Goal: Use online tool/utility: Use online tool/utility

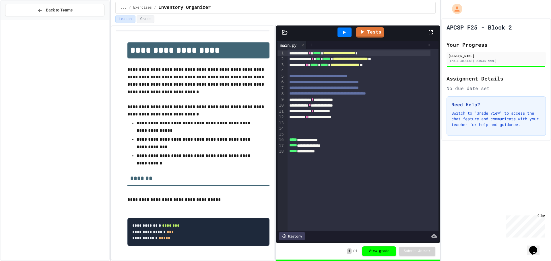
scroll to position [3164, 0]
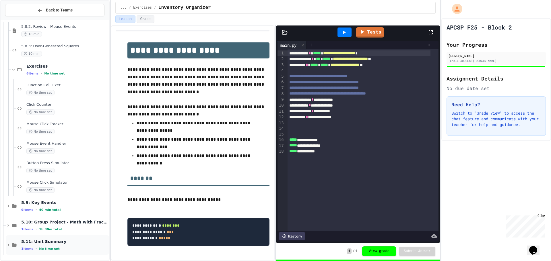
click at [56, 238] on div "5.11: Unit Summary 1 items • No time set" at bounding box center [57, 245] width 103 height 20
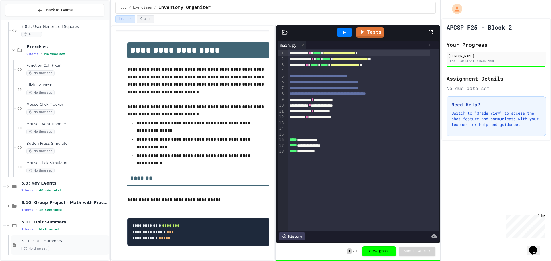
click at [57, 244] on div "5.11.1: Unit Summary No time set" at bounding box center [64, 245] width 87 height 13
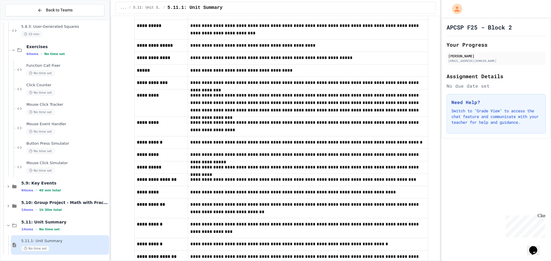
scroll to position [459, 0]
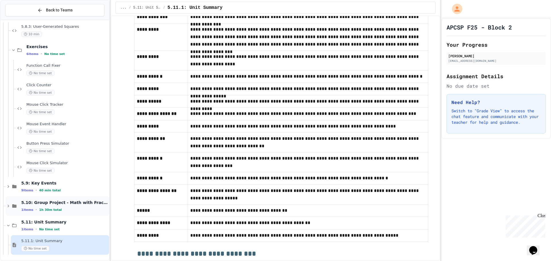
click at [67, 204] on span "5.10: Group Project - Math with Fractions" at bounding box center [64, 202] width 87 height 5
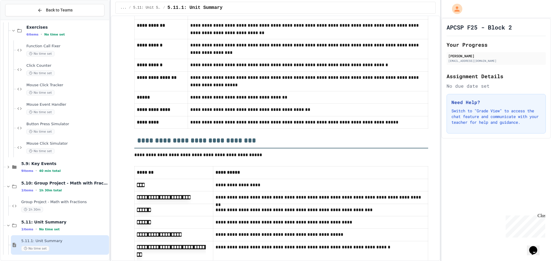
scroll to position [644, 0]
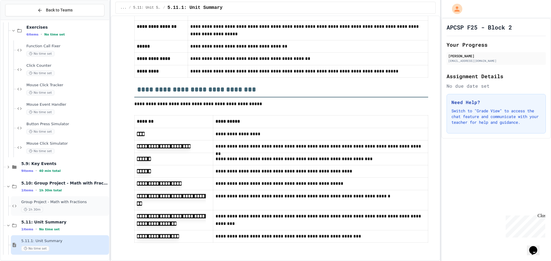
click at [89, 204] on span "Group Project - Math with Fractions" at bounding box center [64, 202] width 87 height 5
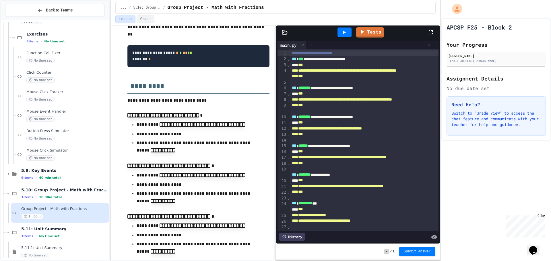
scroll to position [172, 0]
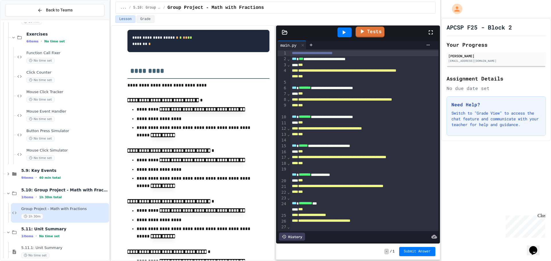
click at [367, 36] on link "Tests" at bounding box center [369, 32] width 29 height 11
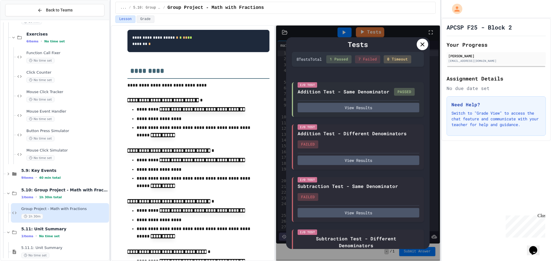
scroll to position [0, 0]
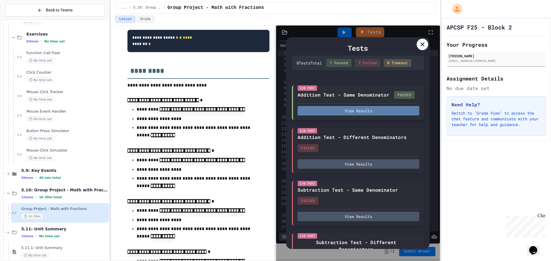
click at [350, 116] on button "View Results" at bounding box center [358, 110] width 122 height 9
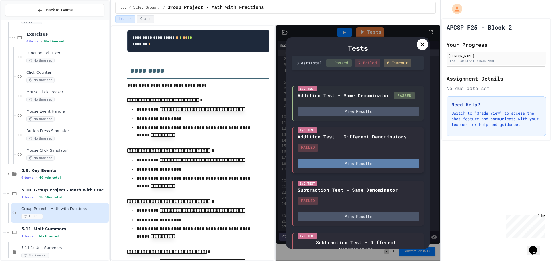
click at [318, 165] on button "View Results" at bounding box center [358, 163] width 122 height 9
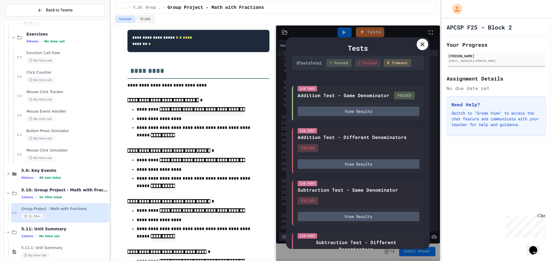
click at [425, 46] on icon at bounding box center [422, 44] width 7 height 7
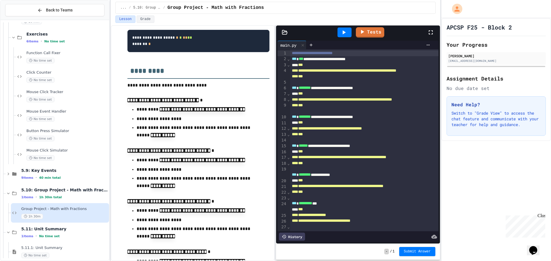
click at [285, 30] on div "Tests" at bounding box center [358, 33] width 164 height 14
click at [285, 32] on icon at bounding box center [285, 33] width 6 height 6
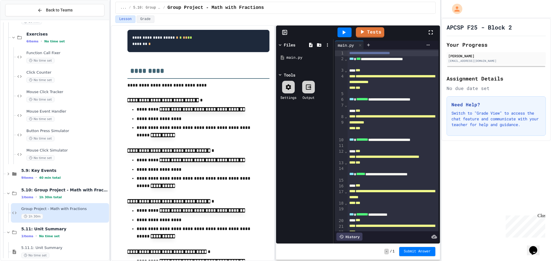
click at [286, 32] on icon at bounding box center [285, 33] width 6 height 6
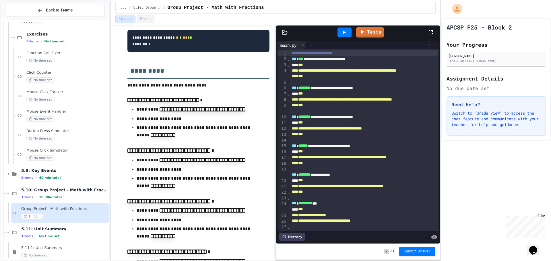
click at [287, 33] on icon at bounding box center [285, 33] width 6 height 6
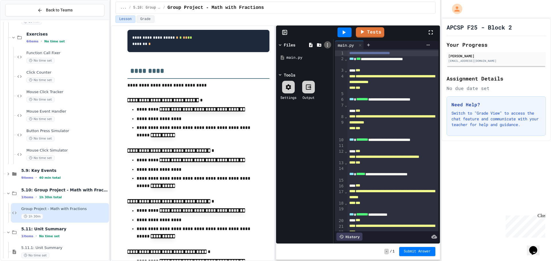
click at [328, 45] on icon at bounding box center [327, 44] width 5 height 5
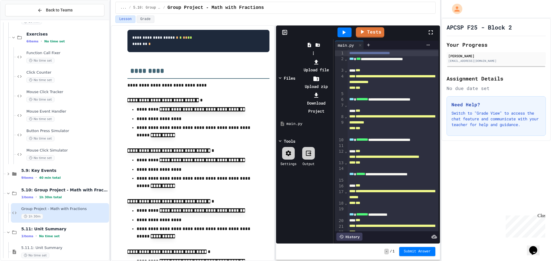
click at [297, 58] on div at bounding box center [313, 58] width 36 height 0
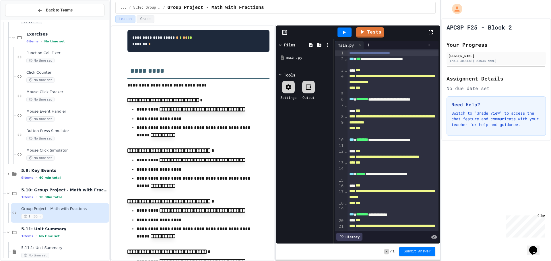
click at [285, 89] on icon at bounding box center [288, 87] width 7 height 7
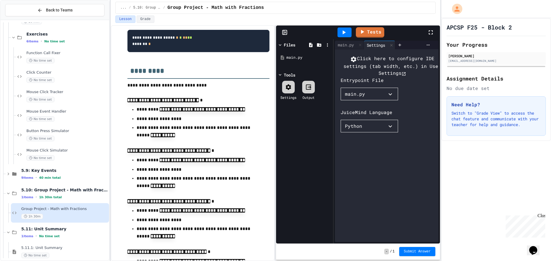
click at [360, 98] on div "main.py" at bounding box center [355, 94] width 20 height 7
click at [360, 101] on div at bounding box center [353, 101] width 26 height 0
click at [370, 133] on button "Python" at bounding box center [368, 126] width 57 height 13
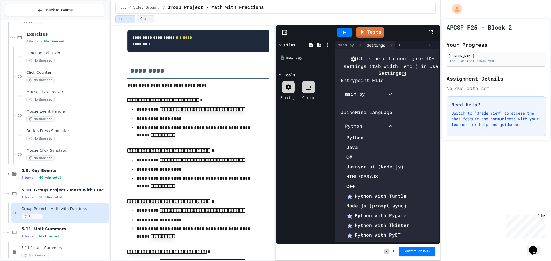
click at [357, 143] on li "Java" at bounding box center [381, 147] width 71 height 9
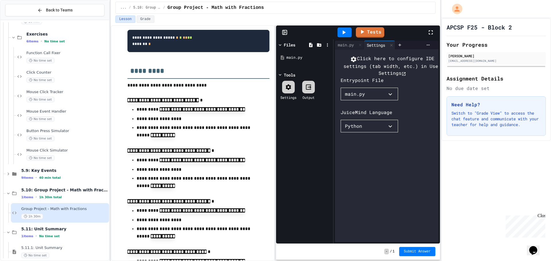
click at [346, 46] on div "main.py" at bounding box center [346, 45] width 22 height 6
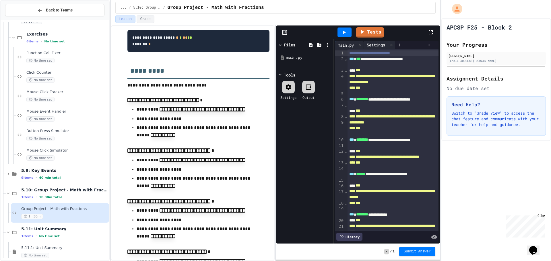
click at [381, 45] on div "Settings" at bounding box center [376, 45] width 24 height 6
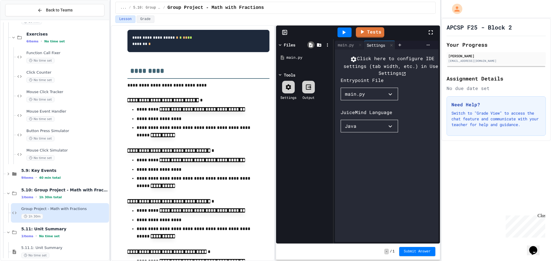
click at [311, 46] on icon at bounding box center [310, 44] width 5 height 5
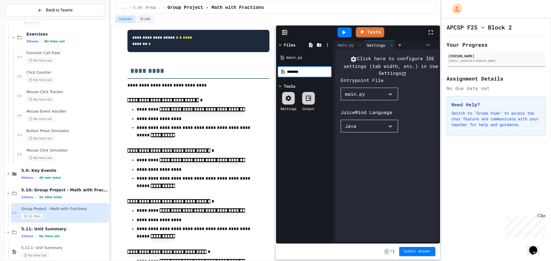
type input "********"
click at [306, 59] on div "ijk.java" at bounding box center [305, 58] width 38 height 6
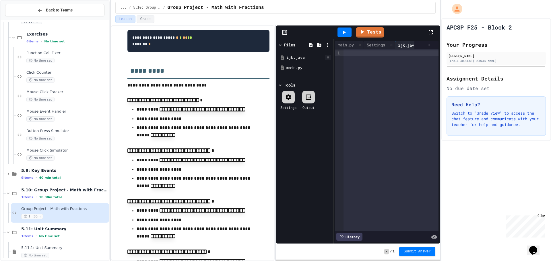
click at [328, 58] on icon at bounding box center [327, 57] width 5 height 5
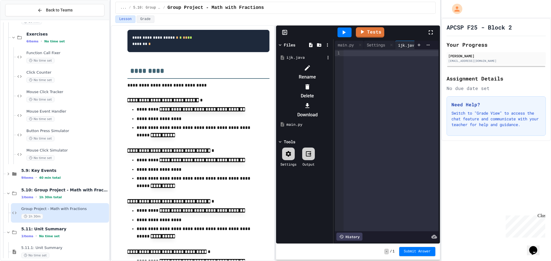
click at [332, 82] on li "Delete" at bounding box center [307, 91] width 48 height 18
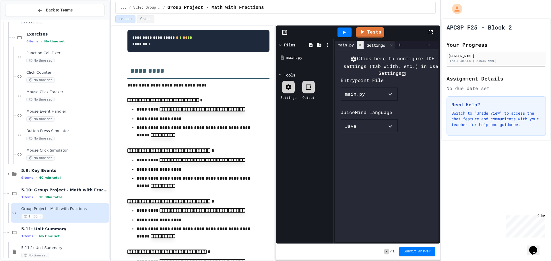
click at [360, 46] on icon at bounding box center [360, 45] width 2 height 2
click at [360, 46] on div at bounding box center [362, 45] width 7 height 8
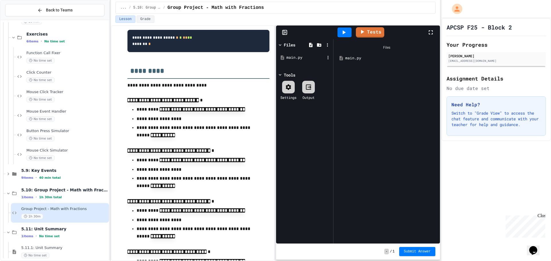
click at [294, 56] on div "main.py" at bounding box center [305, 58] width 38 height 6
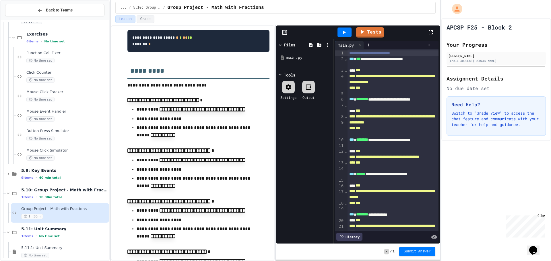
click at [292, 91] on div at bounding box center [288, 87] width 13 height 13
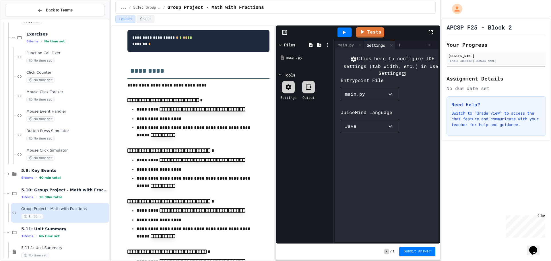
click at [365, 145] on div "Click here to configure IDE settings (tab width, etc.) in User Settings Entrypo…" at bounding box center [392, 151] width 104 height 193
click at [365, 133] on button "Java" at bounding box center [368, 126] width 57 height 13
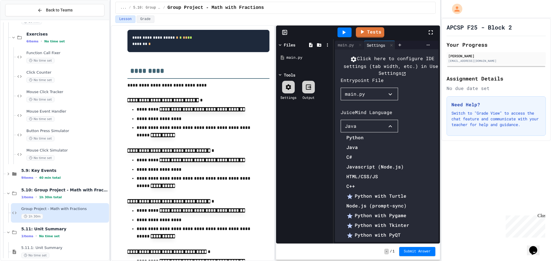
click at [364, 133] on li "Python" at bounding box center [381, 137] width 71 height 9
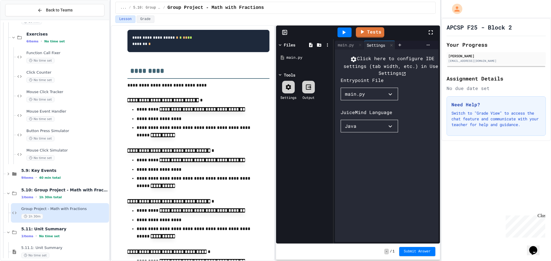
click at [395, 44] on div at bounding box center [391, 45] width 7 height 8
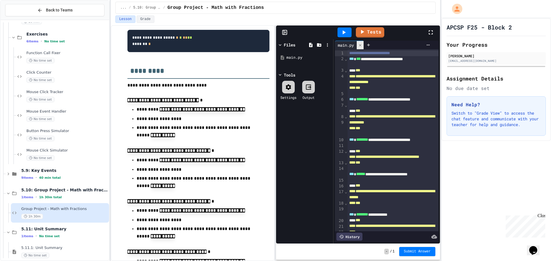
click at [359, 44] on icon at bounding box center [360, 45] width 4 height 4
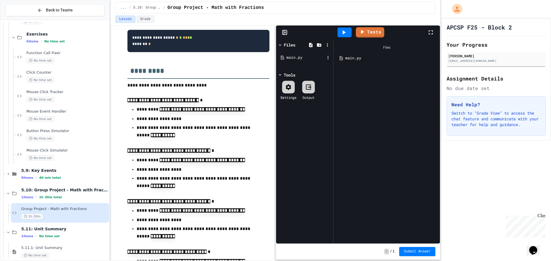
click at [302, 54] on div "main.py" at bounding box center [304, 57] width 54 height 10
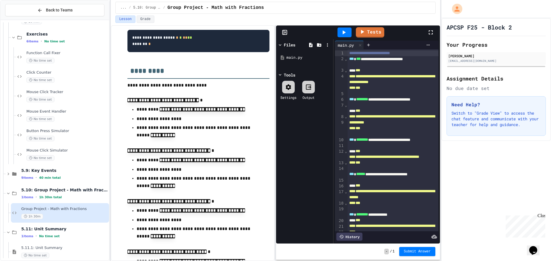
click at [285, 30] on rect at bounding box center [284, 32] width 4 height 4
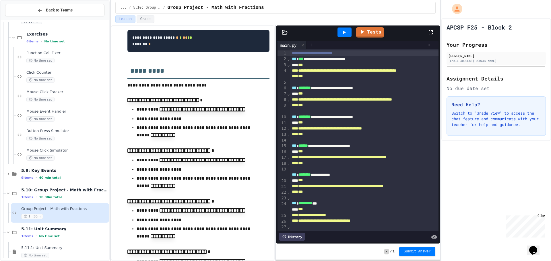
click at [349, 32] on div at bounding box center [344, 33] width 14 height 10
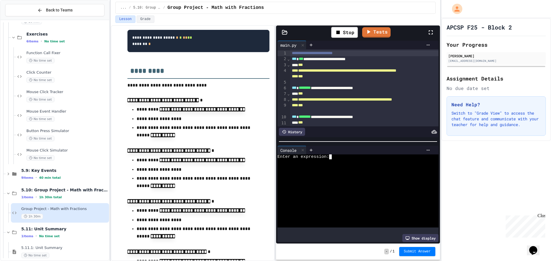
click at [354, 155] on div "Enter an expression:" at bounding box center [352, 157] width 150 height 5
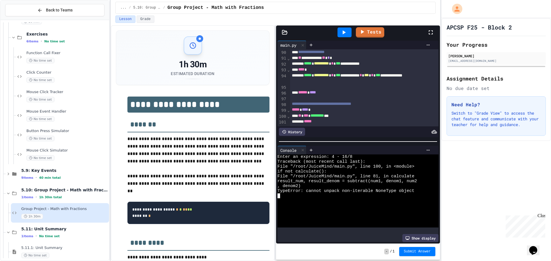
scroll to position [576, 0]
click at [303, 148] on icon at bounding box center [303, 150] width 4 height 4
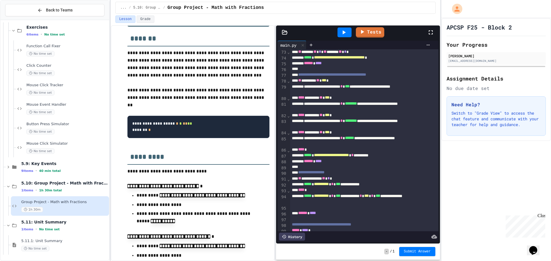
scroll to position [473, 0]
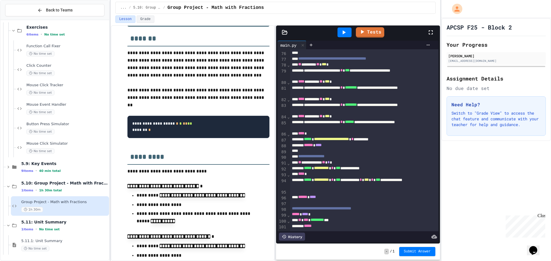
click at [542, 216] on div "Close" at bounding box center [540, 216] width 7 height 7
click at [326, 261] on div at bounding box center [275, 262] width 551 height 0
click at [287, 80] on span "⌄" at bounding box center [288, 82] width 3 height 5
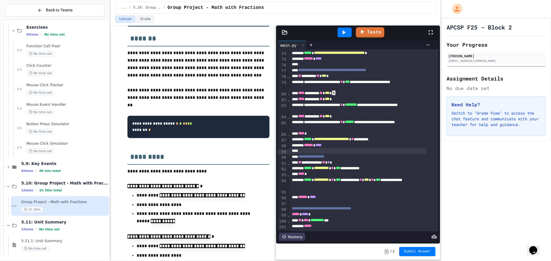
scroll to position [461, 0]
click at [287, 92] on span "›" at bounding box center [288, 94] width 3 height 5
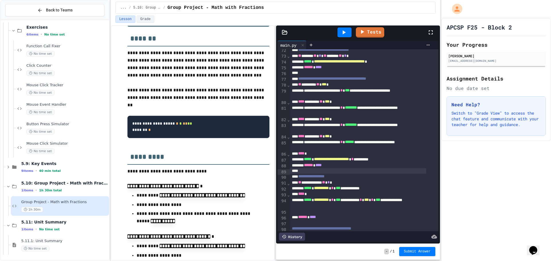
scroll to position [358, 0]
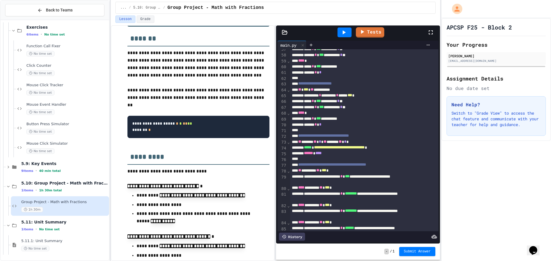
click at [344, 33] on icon at bounding box center [343, 32] width 3 height 4
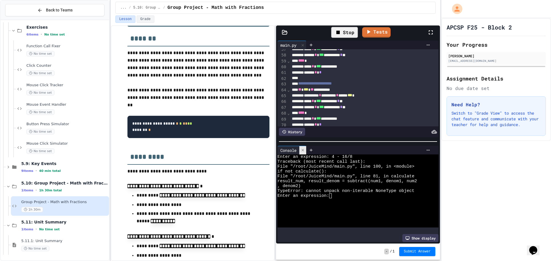
click at [305, 150] on div at bounding box center [302, 150] width 7 height 8
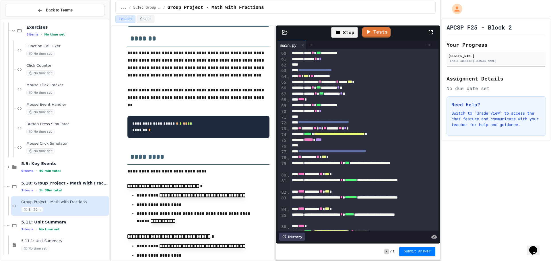
scroll to position [387, 0]
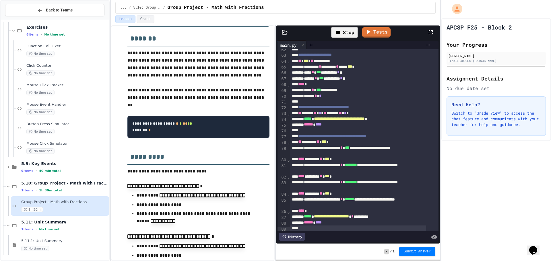
click at [340, 36] on div "Stop" at bounding box center [344, 32] width 27 height 11
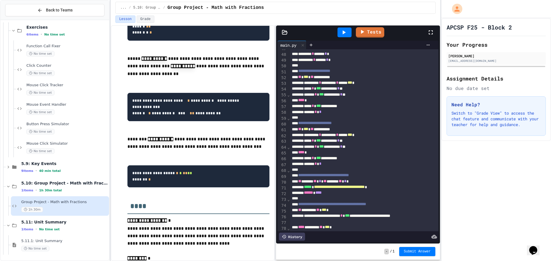
scroll to position [660, 0]
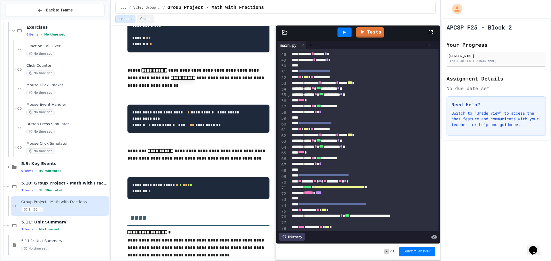
drag, startPoint x: 208, startPoint y: 117, endPoint x: 148, endPoint y: 137, distance: 63.5
click at [148, 127] on code "**********" at bounding box center [185, 118] width 107 height 16
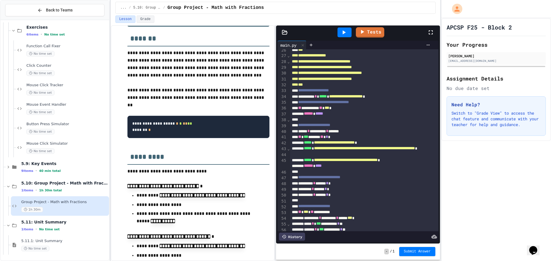
scroll to position [157, 0]
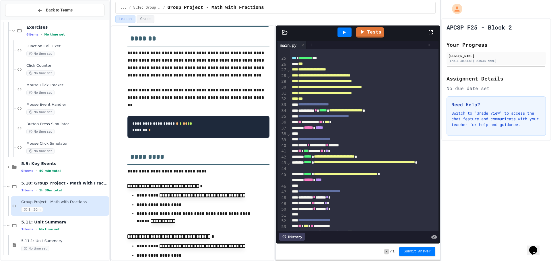
click at [339, 37] on div at bounding box center [344, 33] width 14 height 10
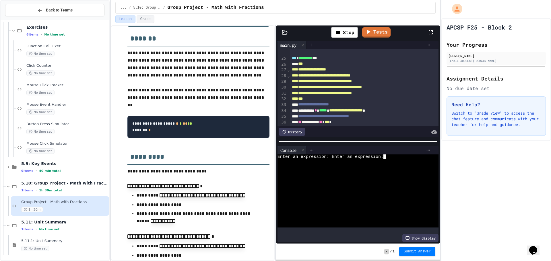
click at [358, 179] on div at bounding box center [352, 181] width 150 height 5
click at [344, 33] on div "Stop" at bounding box center [344, 32] width 27 height 11
click at [345, 35] on icon at bounding box center [343, 32] width 7 height 7
click at [333, 174] on div at bounding box center [352, 176] width 150 height 5
click at [408, 234] on div "Show display" at bounding box center [420, 238] width 36 height 8
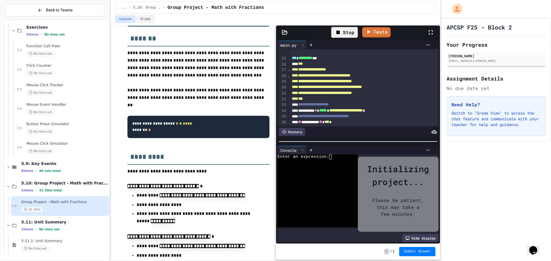
click at [408, 234] on div "Hide display" at bounding box center [420, 238] width 36 height 8
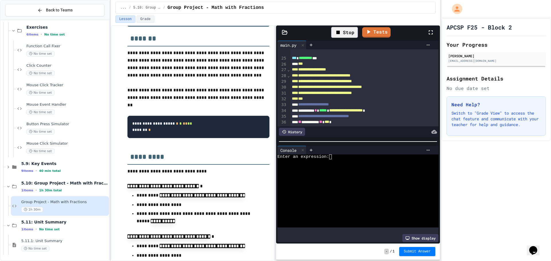
click at [402, 234] on div "Show display" at bounding box center [420, 238] width 36 height 8
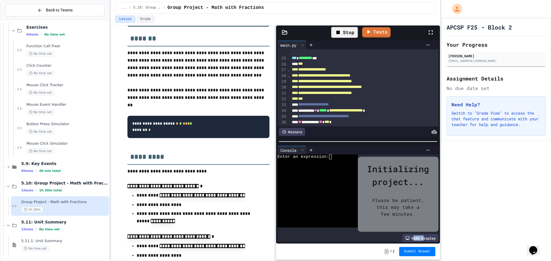
click at [402, 234] on div "Hide display" at bounding box center [420, 238] width 36 height 8
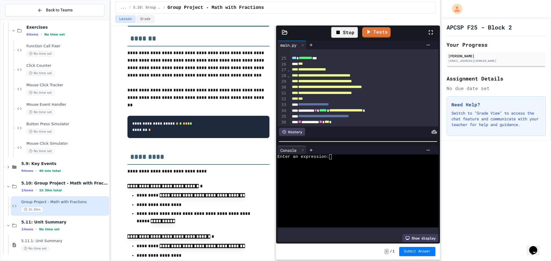
click at [333, 156] on div "WWWWWWWWWWWWWWWWWWWWWWWWWWWWWWWW Enter an expression:" at bounding box center [352, 191] width 150 height 73
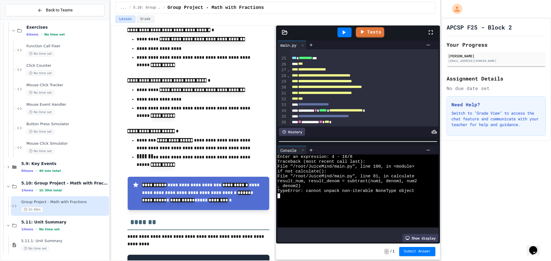
scroll to position [344, 0]
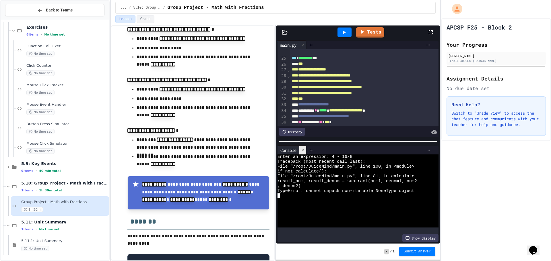
click at [302, 148] on icon at bounding box center [303, 150] width 4 height 4
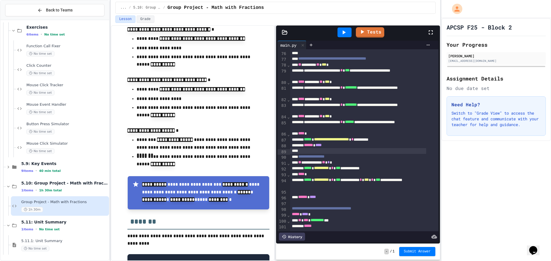
scroll to position [473, 0]
click at [388, 85] on div "**********" at bounding box center [358, 91] width 136 height 12
click at [335, 86] on div "**********" at bounding box center [358, 91] width 136 height 12
click at [341, 34] on icon at bounding box center [343, 32] width 7 height 7
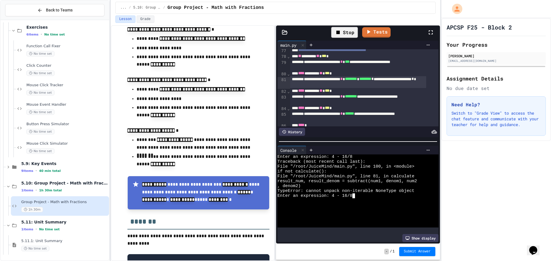
scroll to position [15, 0]
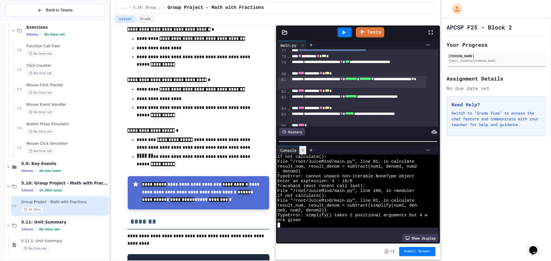
click at [304, 150] on icon at bounding box center [303, 150] width 4 height 4
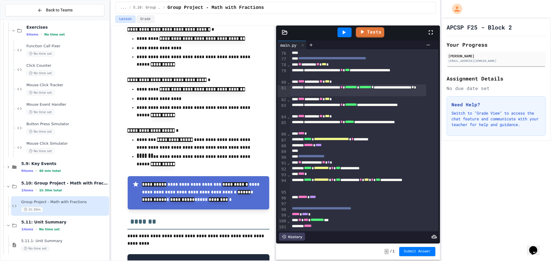
click at [337, 86] on div "**********" at bounding box center [358, 91] width 136 height 12
click at [303, 85] on div "**********" at bounding box center [358, 91] width 136 height 12
click at [304, 85] on div "**********" at bounding box center [358, 90] width 136 height 11
click at [310, 85] on div "**********" at bounding box center [358, 91] width 136 height 12
click at [356, 85] on div "**********" at bounding box center [358, 91] width 136 height 12
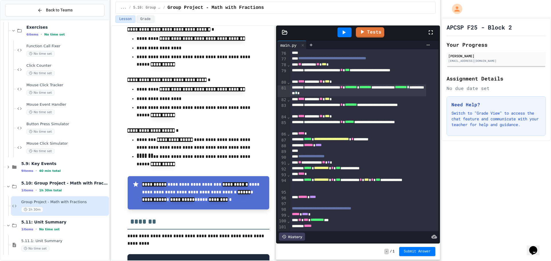
click at [346, 32] on icon at bounding box center [343, 32] width 7 height 7
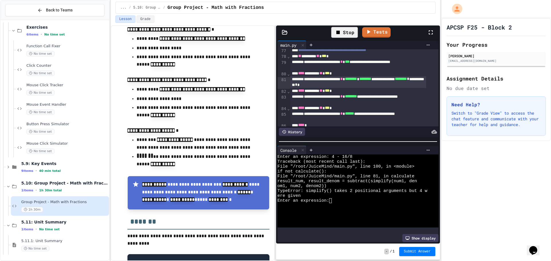
click at [346, 32] on div "Stop" at bounding box center [344, 32] width 27 height 11
click at [346, 32] on icon at bounding box center [343, 32] width 7 height 7
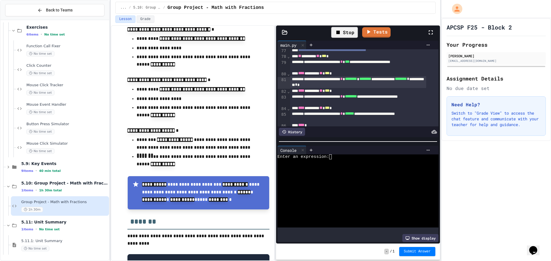
click at [342, 176] on div at bounding box center [352, 176] width 150 height 5
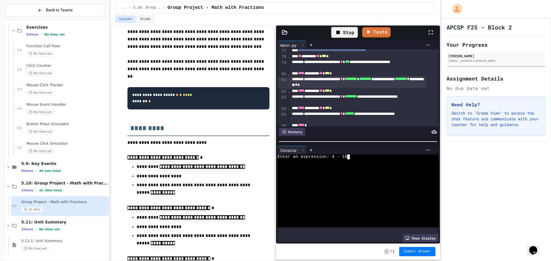
scroll to position [57, 0]
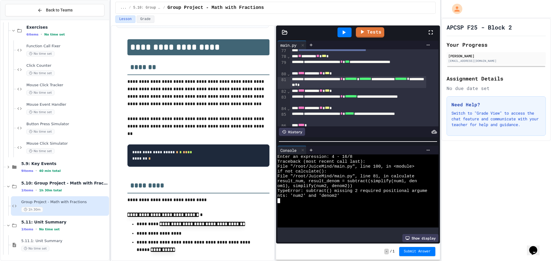
click at [365, 110] on div "**** ******** ** *** *" at bounding box center [358, 108] width 136 height 6
click at [303, 149] on icon at bounding box center [303, 150] width 4 height 4
